Goal: Information Seeking & Learning: Check status

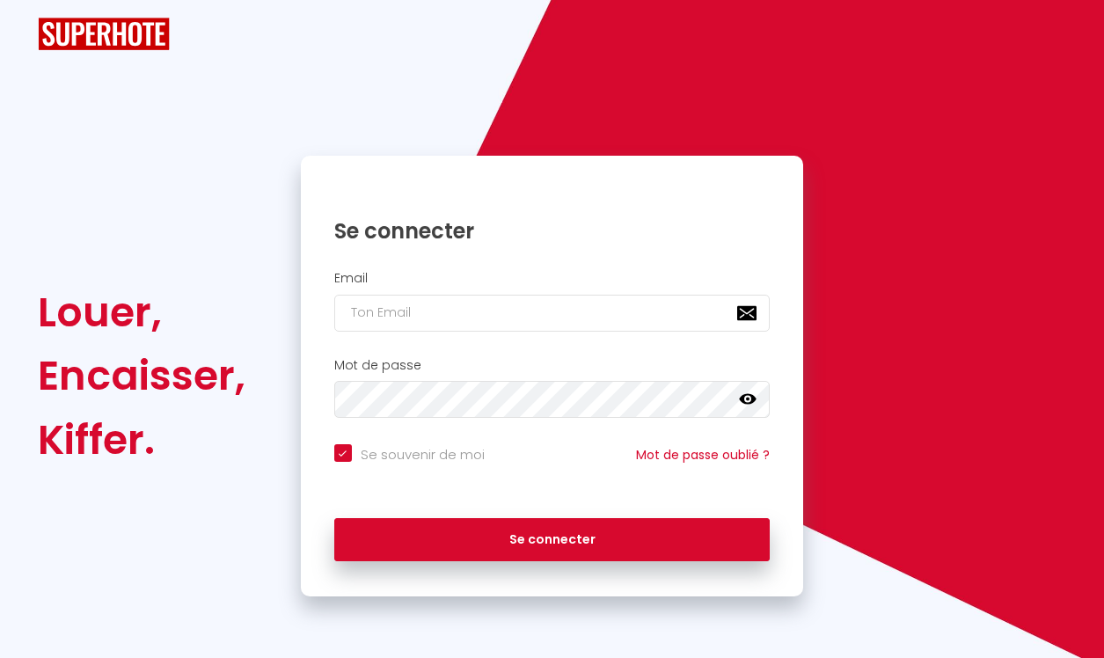
checkbox input "true"
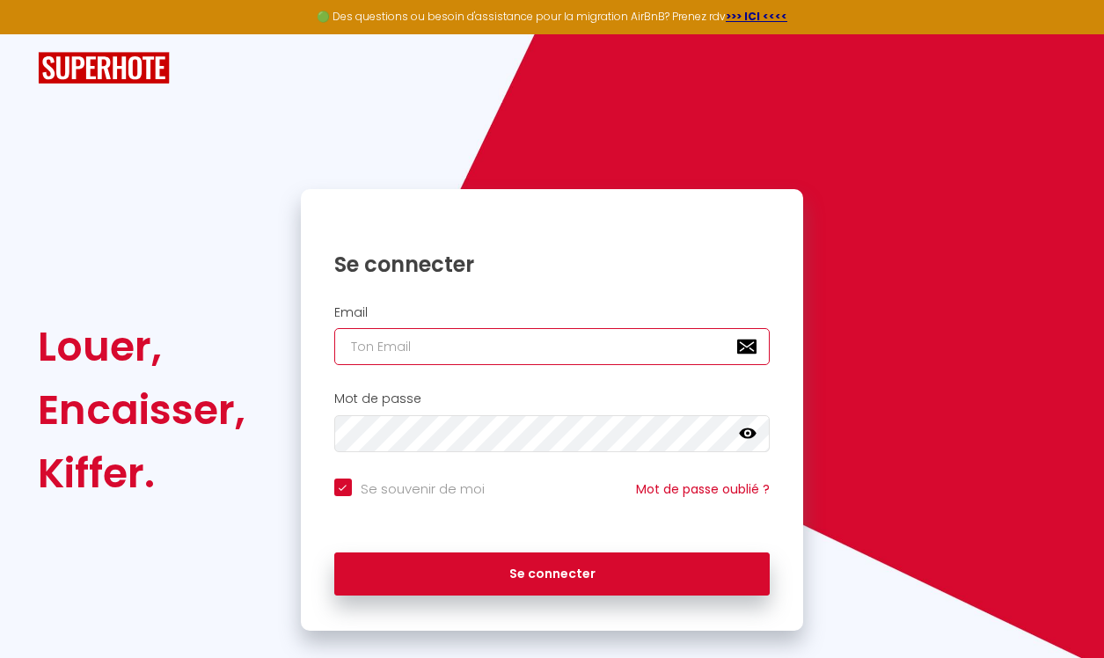
type input "[EMAIL_ADDRESS][DOMAIN_NAME]"
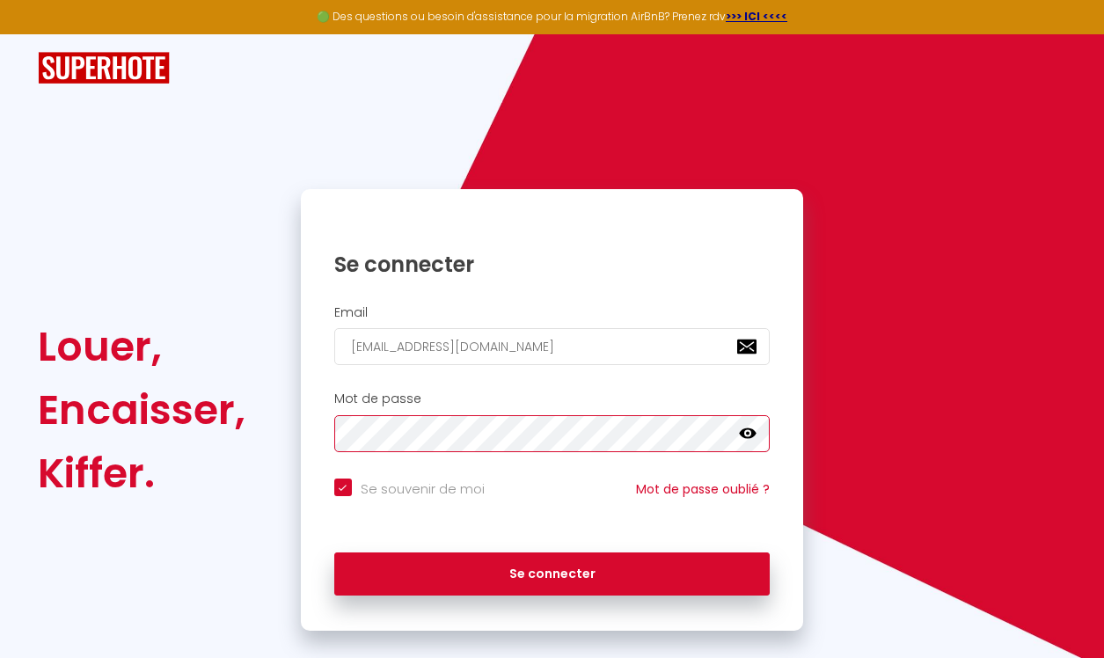
click at [552, 571] on button "Se connecter" at bounding box center [552, 575] width 436 height 44
checkbox input "true"
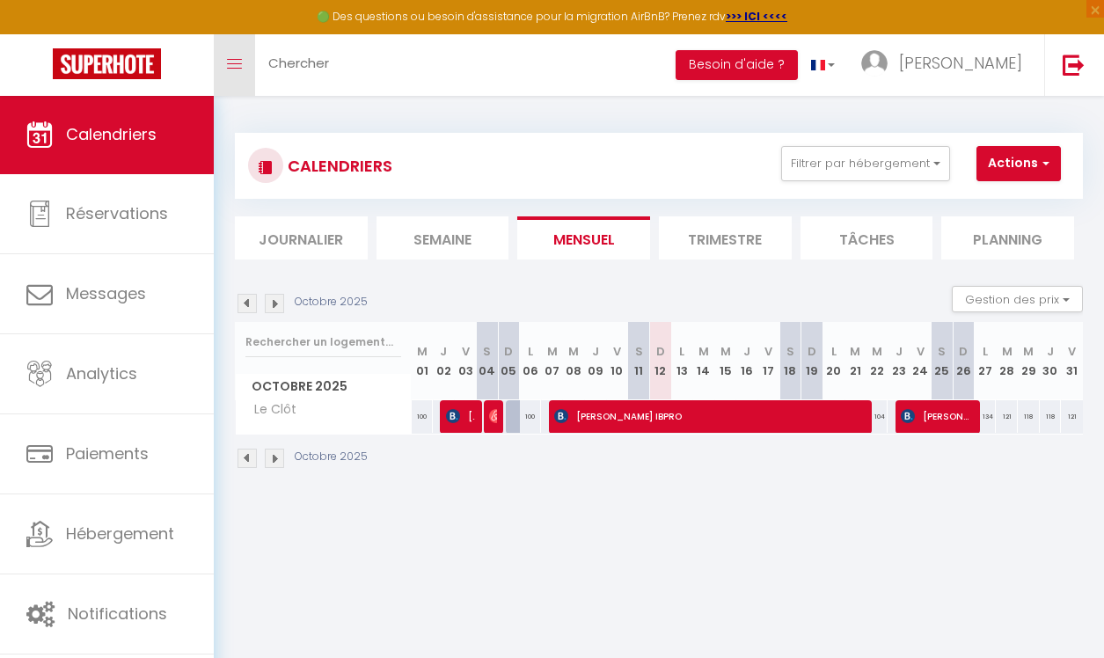
click at [243, 68] on link "Toggle menubar" at bounding box center [234, 65] width 41 height 62
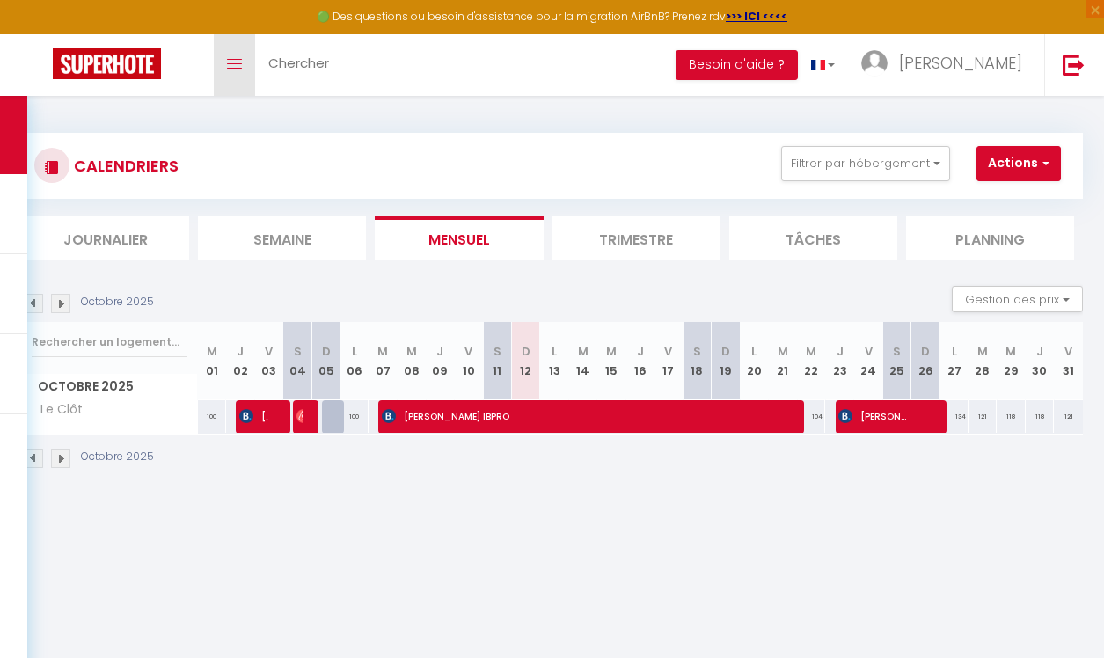
click at [243, 68] on link "Toggle menubar" at bounding box center [234, 65] width 41 height 62
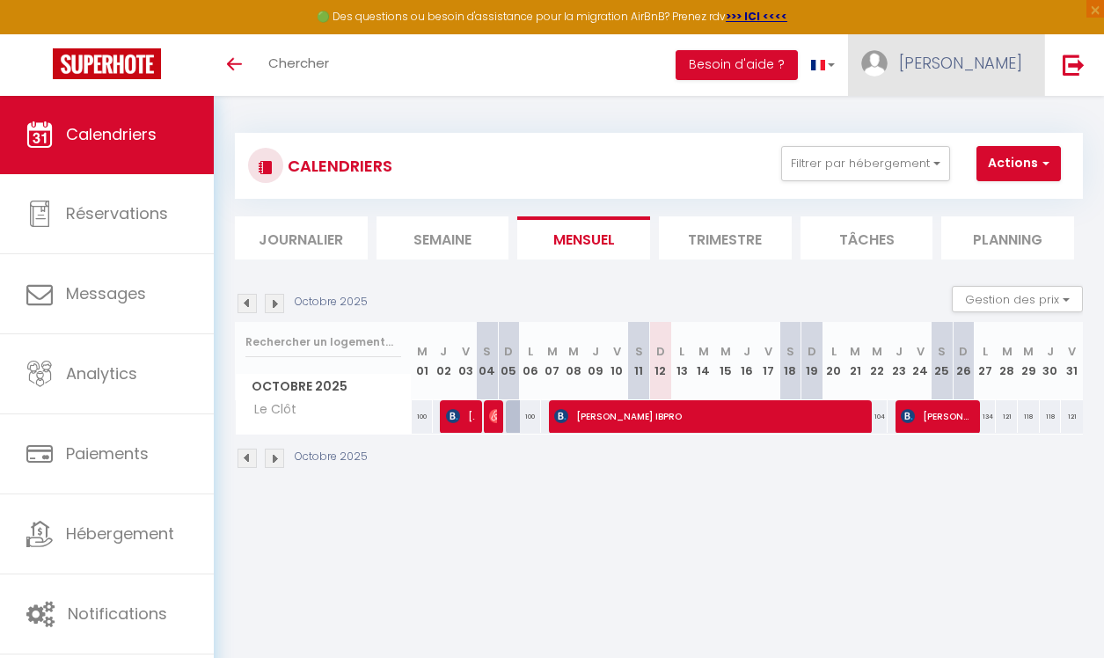
click at [958, 38] on link "[PERSON_NAME]" at bounding box center [946, 65] width 196 height 62
click at [865, 133] on div "CALENDRIERS Filtrer par hébergement Tous Le Clôt Effacer Sauvegarder Actions No…" at bounding box center [659, 166] width 848 height 66
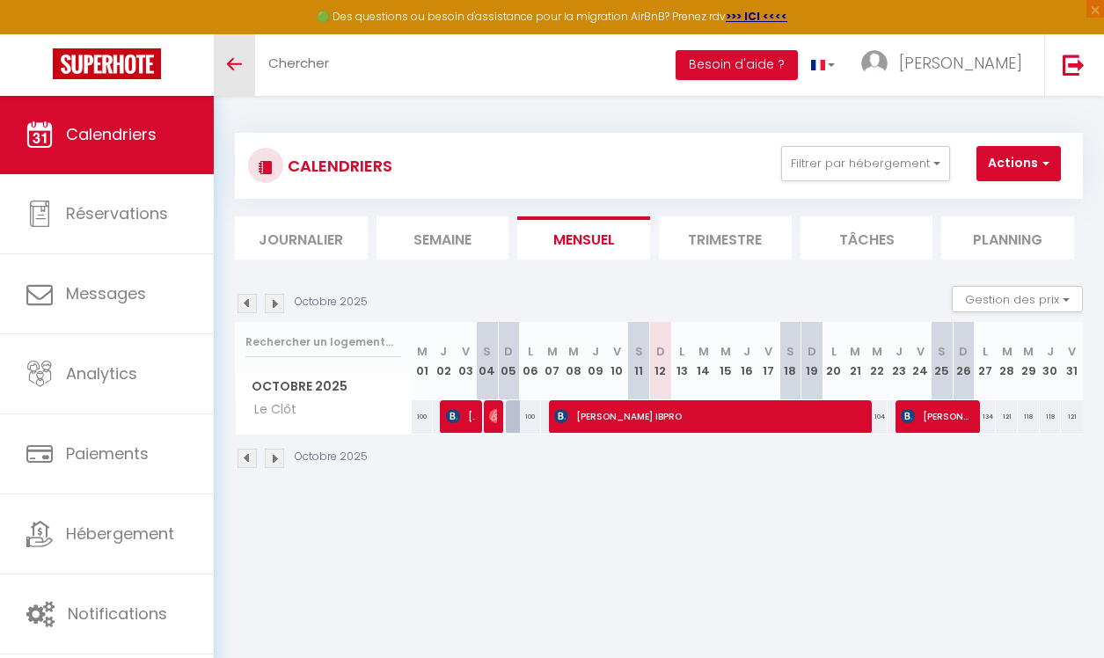
click at [251, 64] on link "Toggle menubar" at bounding box center [234, 65] width 41 height 62
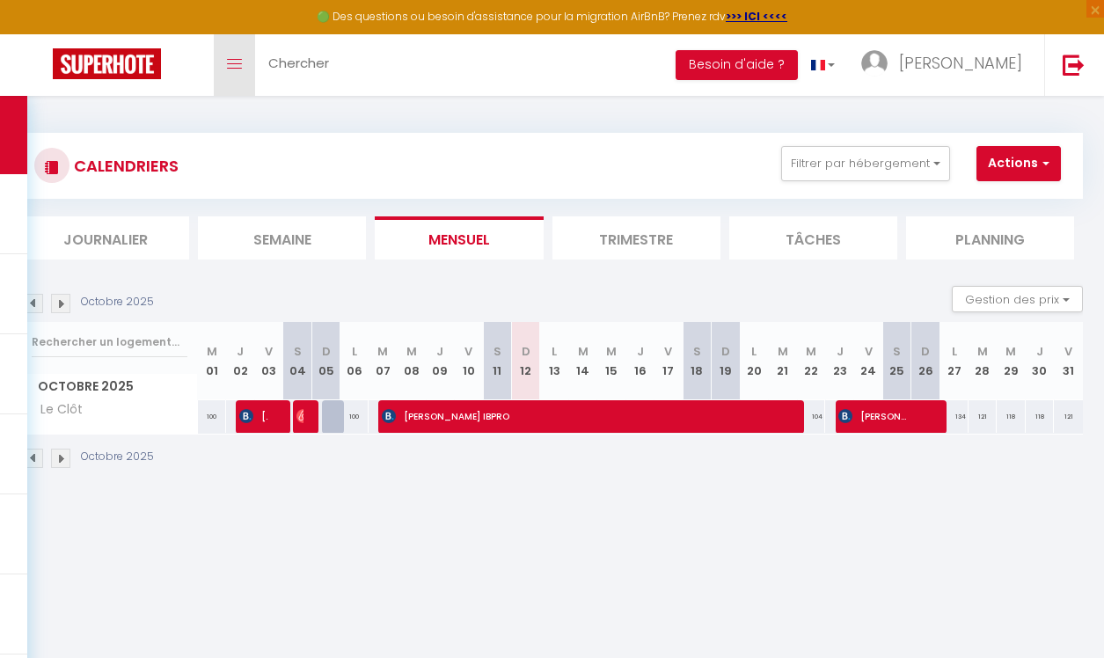
click at [251, 64] on link "Toggle menubar" at bounding box center [234, 65] width 41 height 62
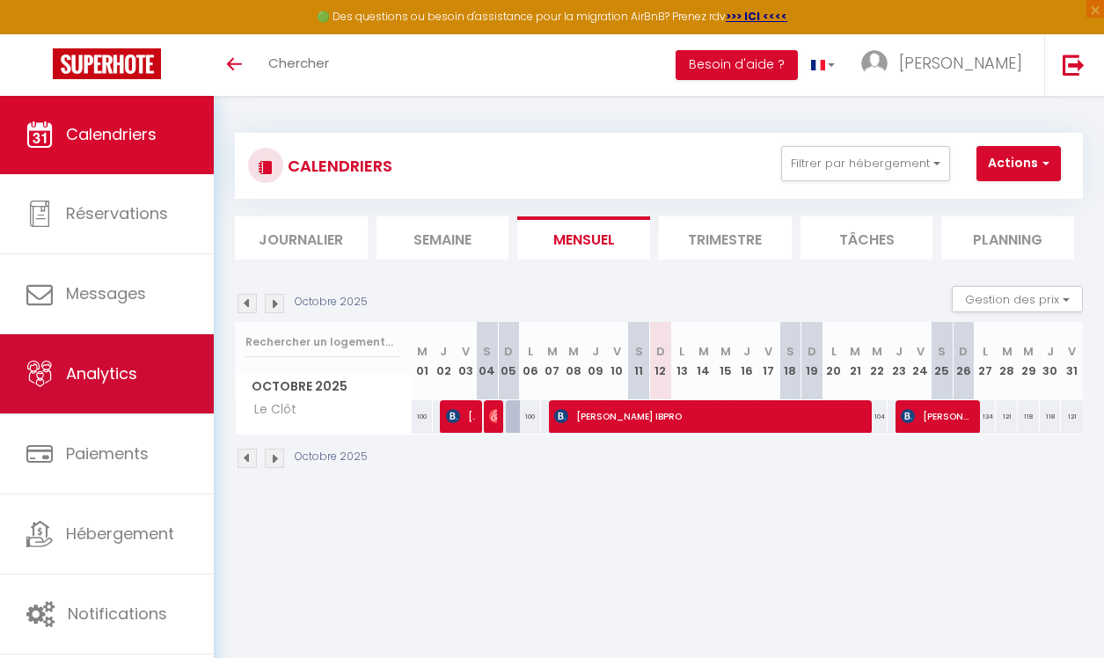
click at [143, 368] on link "Analytics" at bounding box center [107, 373] width 214 height 79
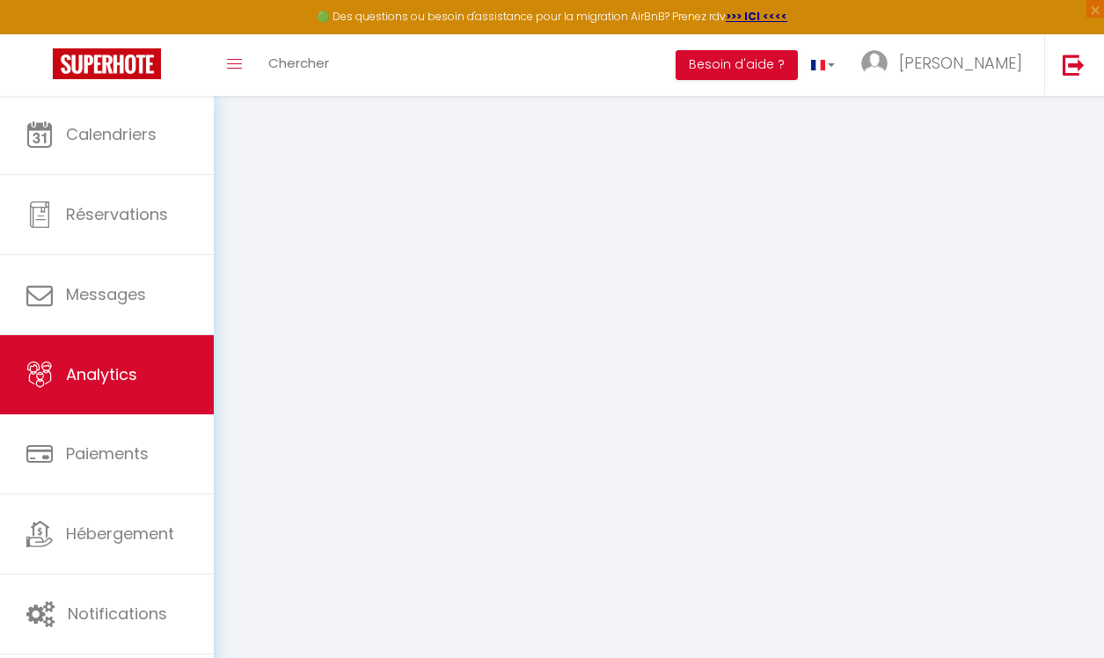
select select "2025"
select select "10"
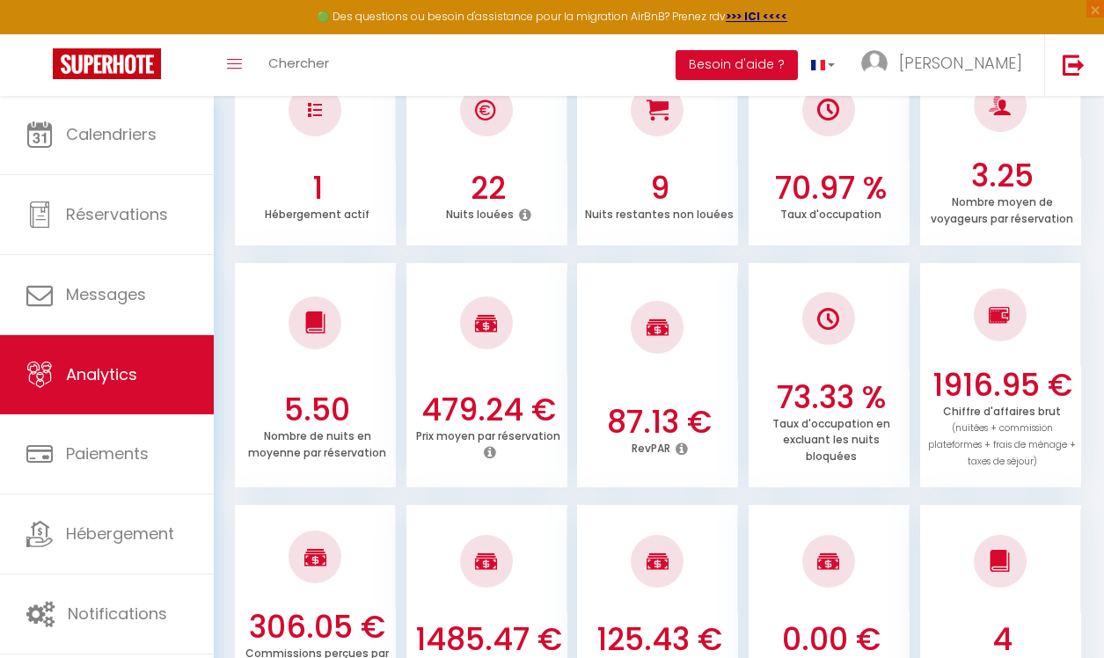
scroll to position [250, 0]
